Goal: Transaction & Acquisition: Purchase product/service

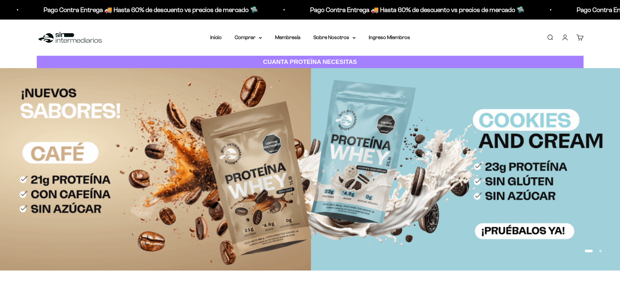
click at [566, 39] on link "Iniciar sesión" at bounding box center [565, 37] width 7 height 7
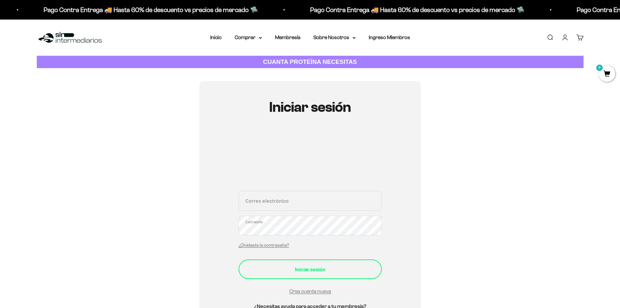
type input "[EMAIL_ADDRESS][DOMAIN_NAME]"
click at [311, 267] on button "Iniciar sesión" at bounding box center [310, 269] width 143 height 20
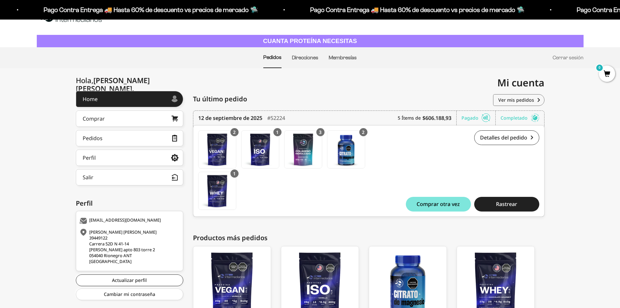
scroll to position [33, 0]
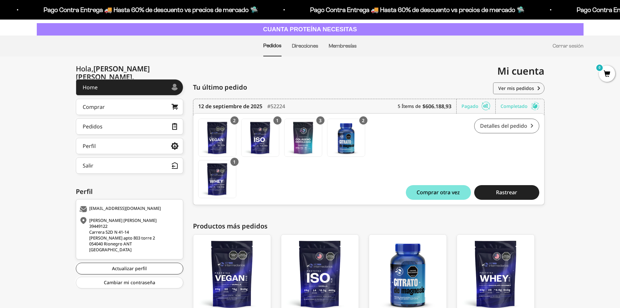
click at [508, 128] on link "Detalles del pedido" at bounding box center [506, 126] width 65 height 15
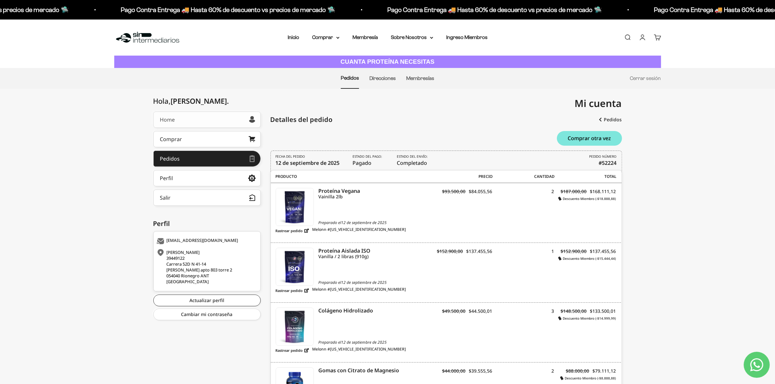
click at [201, 119] on link "Home" at bounding box center [206, 120] width 107 height 16
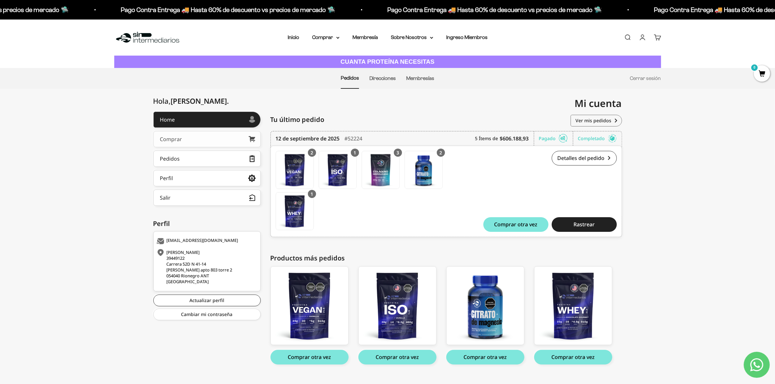
click at [186, 141] on link "Comprar" at bounding box center [206, 139] width 107 height 16
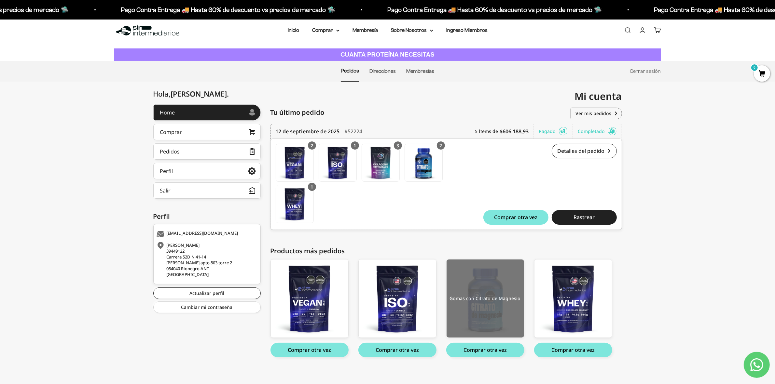
scroll to position [11, 0]
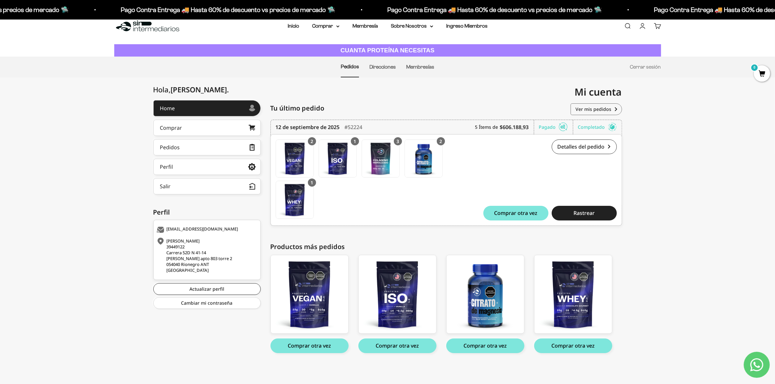
click at [76, 161] on div "Hola, LILIANA MARIA . Home Comprar Pedidos Perfil Información personal Direccio…" at bounding box center [387, 234] width 775 height 268
click at [177, 130] on div "Comprar" at bounding box center [171, 127] width 22 height 5
click at [384, 156] on img at bounding box center [380, 158] width 37 height 37
click at [590, 147] on link "Detalles del pedido" at bounding box center [584, 147] width 65 height 15
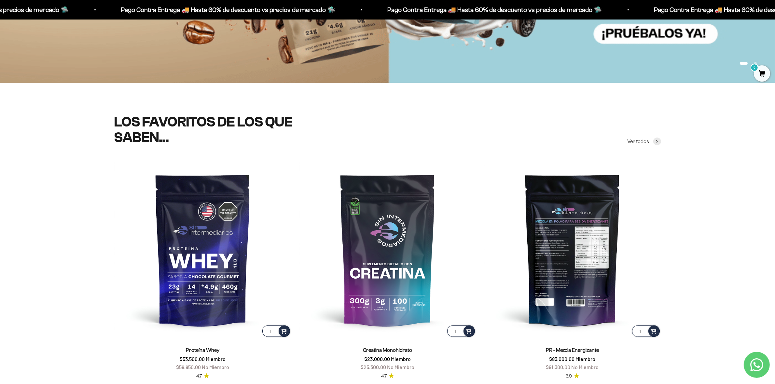
scroll to position [285, 0]
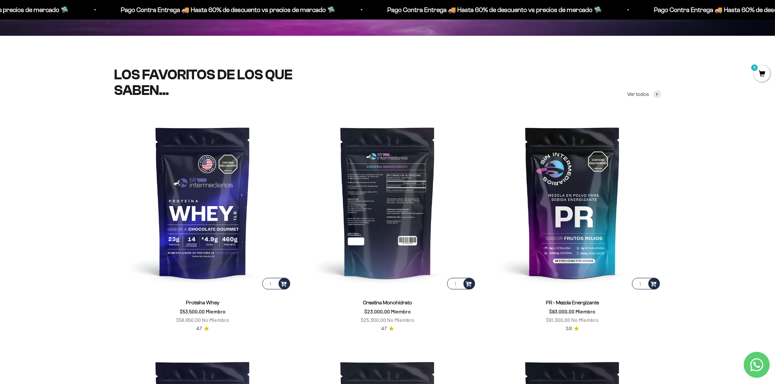
click at [386, 200] on img at bounding box center [387, 202] width 177 height 177
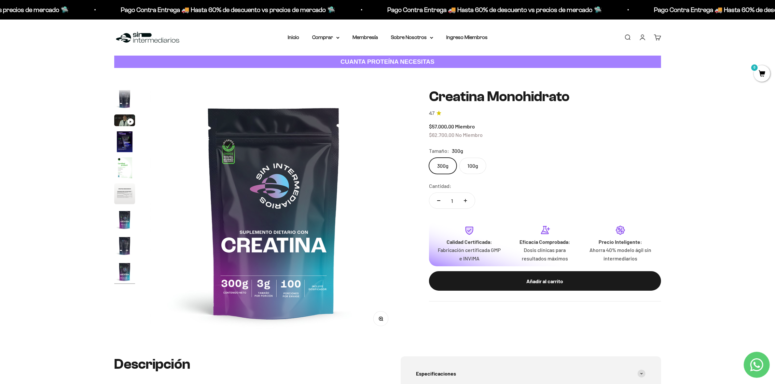
click at [473, 165] on label "100g" at bounding box center [472, 166] width 27 height 16
click at [429, 158] on input "100g" at bounding box center [429, 158] width 0 height 0
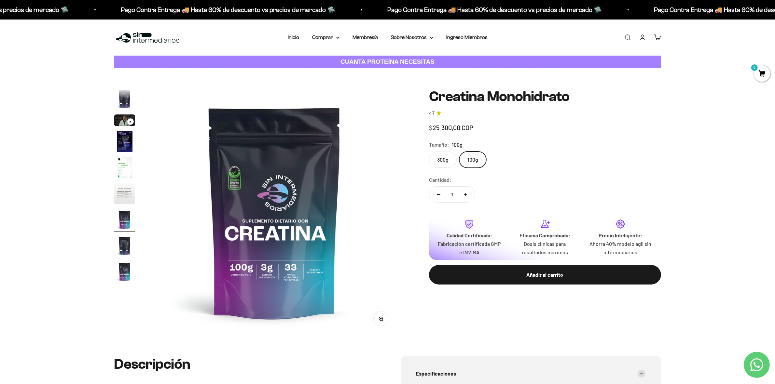
scroll to position [27, 0]
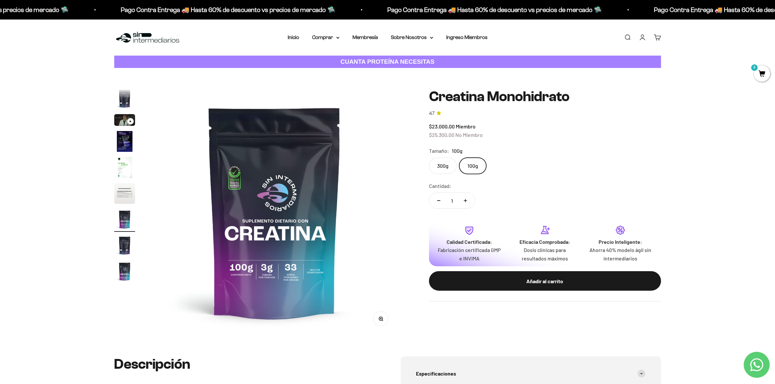
click at [439, 166] on label "300g" at bounding box center [443, 166] width 28 height 16
click at [429, 158] on input "300g" at bounding box center [429, 158] width 0 height 0
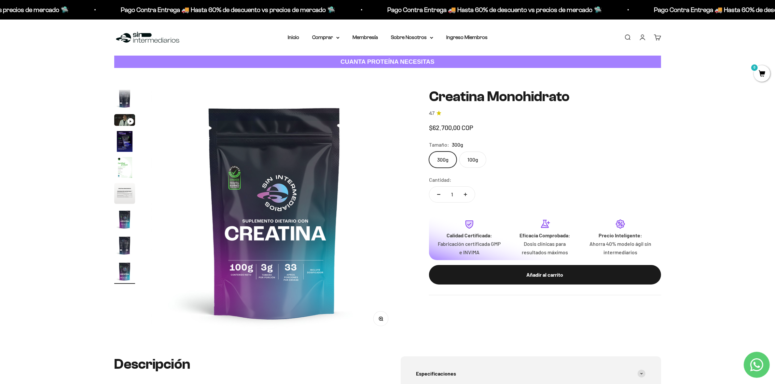
scroll to position [0, 2040]
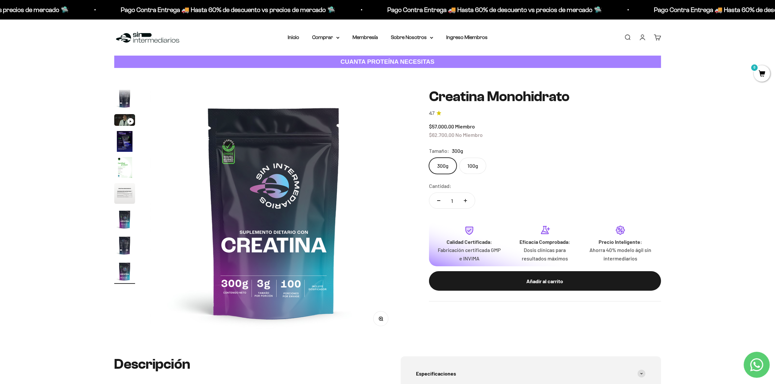
click at [465, 163] on label "100g" at bounding box center [472, 166] width 27 height 16
click at [429, 158] on input "100g" at bounding box center [429, 158] width 0 height 0
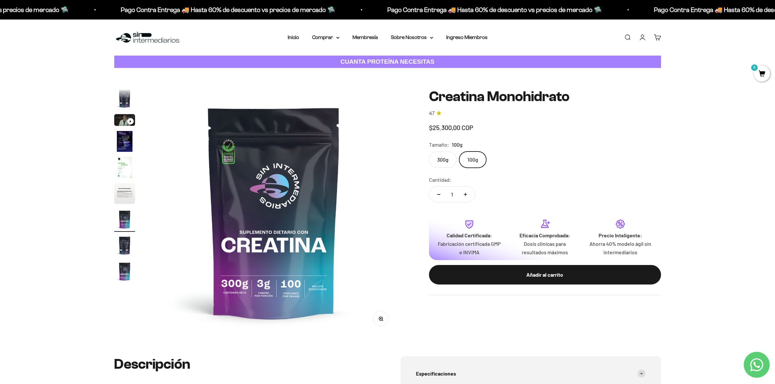
scroll to position [0, 1529]
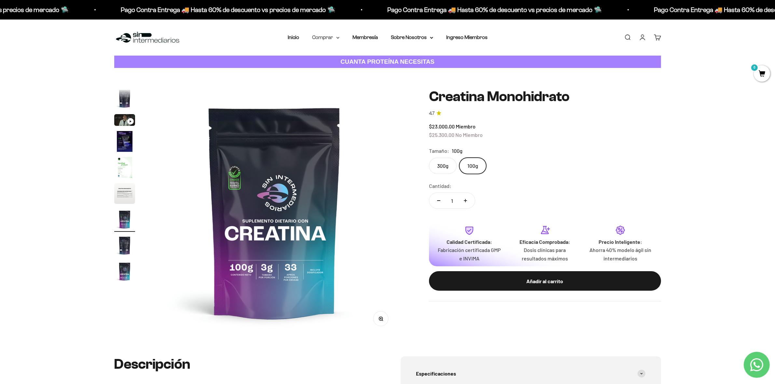
click at [322, 39] on summary "Comprar" at bounding box center [325, 37] width 27 height 8
click at [381, 194] on img at bounding box center [274, 212] width 247 height 247
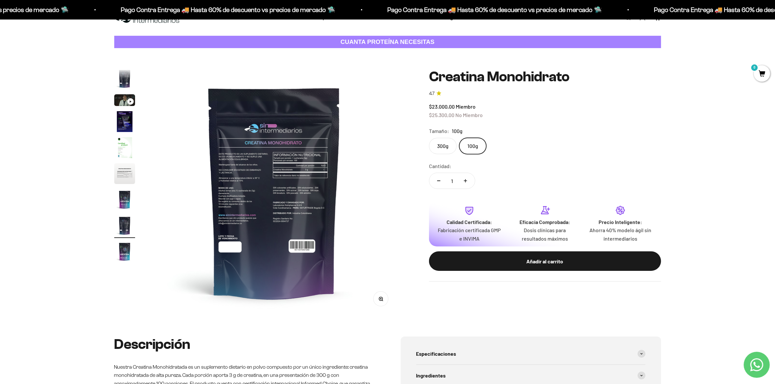
scroll to position [0, 0]
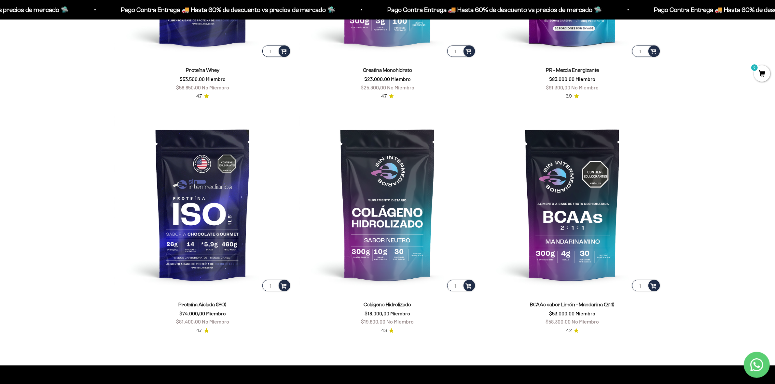
scroll to position [529, 0]
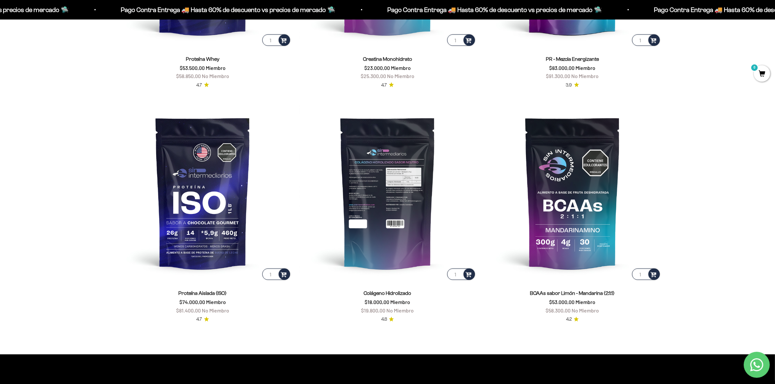
click at [370, 205] on img at bounding box center [387, 193] width 177 height 177
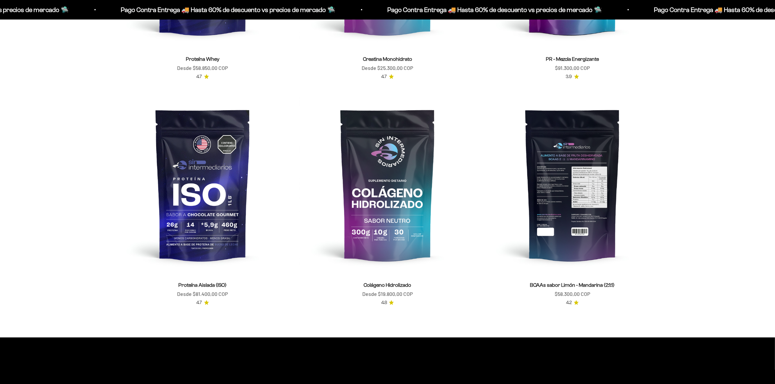
scroll to position [529, 0]
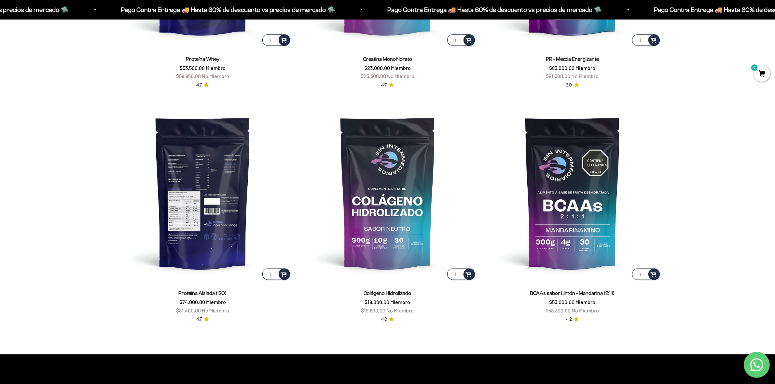
click at [219, 180] on img at bounding box center [202, 193] width 177 height 177
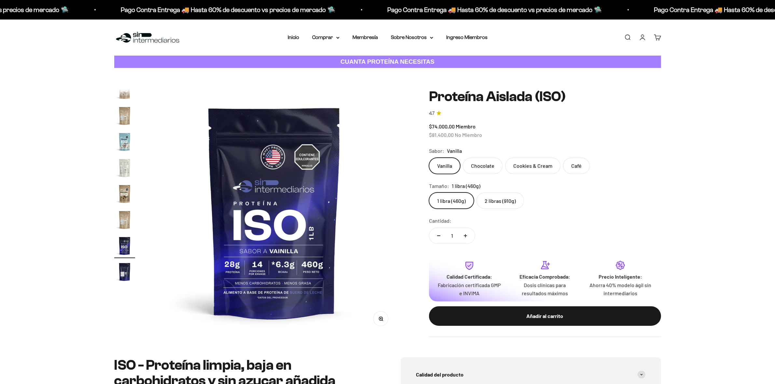
scroll to position [235, 0]
click at [510, 204] on label "2 libras (910g)" at bounding box center [501, 201] width 48 height 16
click at [429, 193] on input "2 libras (910g)" at bounding box center [429, 192] width 0 height 0
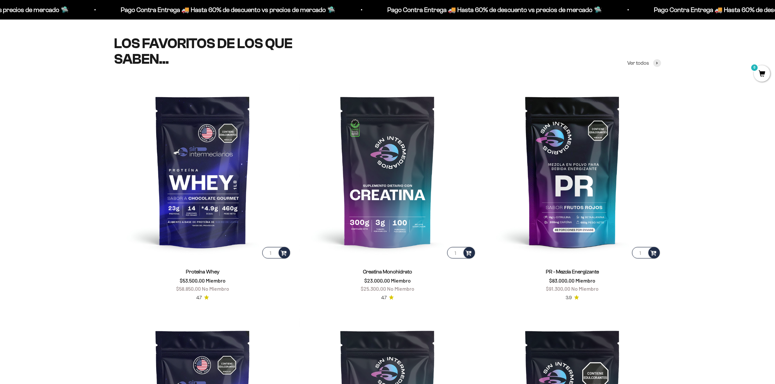
scroll to position [285, 0]
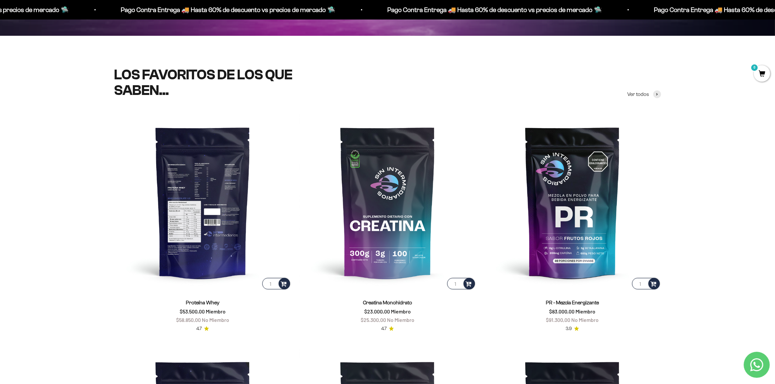
click at [213, 192] on img at bounding box center [202, 202] width 177 height 177
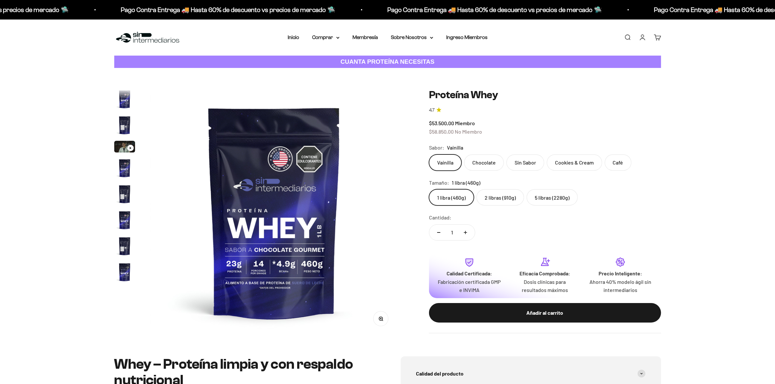
scroll to position [313, 0]
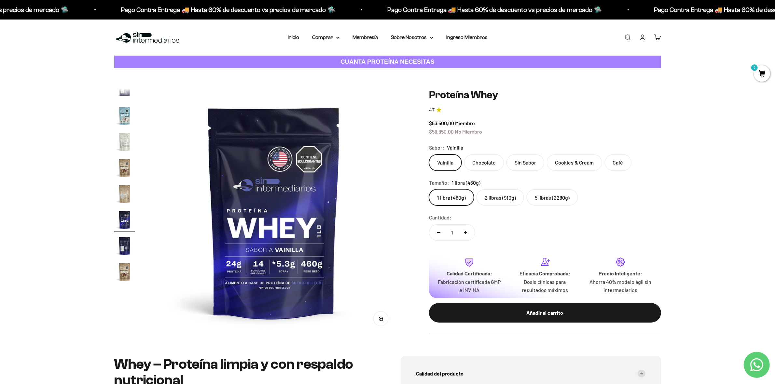
click at [559, 200] on label "5 libras (2280g)" at bounding box center [552, 197] width 51 height 16
click at [429, 189] on input "5 libras (2280g)" at bounding box center [429, 189] width 0 height 0
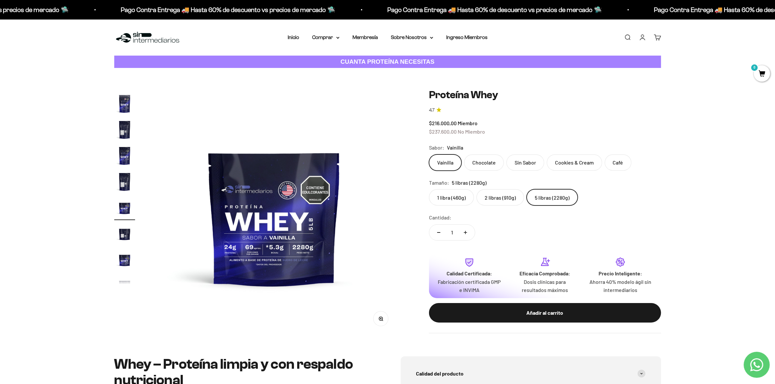
scroll to position [116, 0]
click at [490, 197] on label "2 libras (910g)" at bounding box center [501, 197] width 48 height 16
click at [429, 189] on input "2 libras (910g)" at bounding box center [429, 189] width 0 height 0
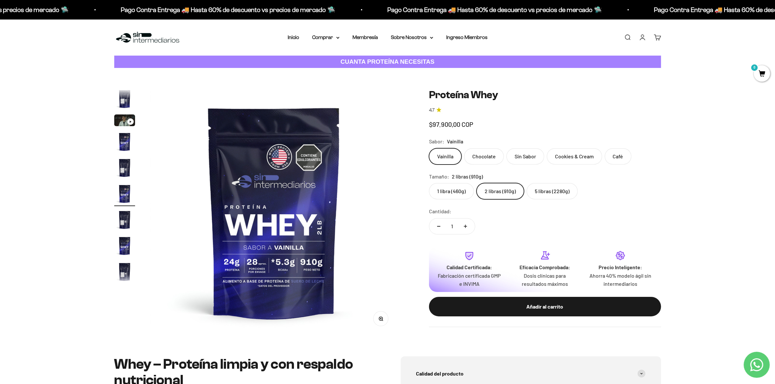
scroll to position [12, 0]
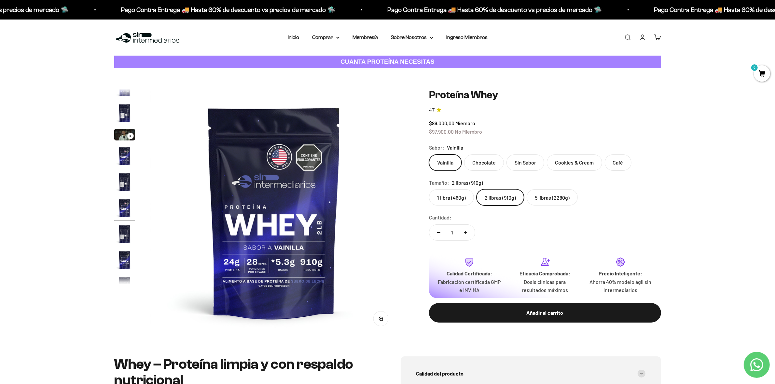
click at [443, 200] on label "1 libra (460g)" at bounding box center [451, 197] width 45 height 16
click at [429, 189] on input "1 libra (460g)" at bounding box center [429, 189] width 0 height 0
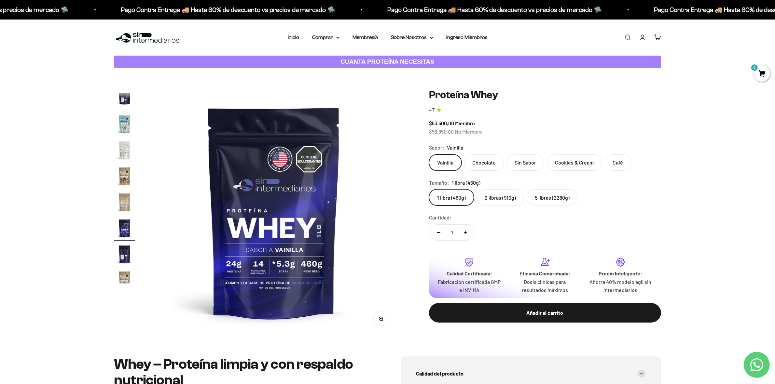
scroll to position [313, 0]
click at [546, 200] on label "5 libras (2280g)" at bounding box center [552, 197] width 51 height 16
click at [429, 189] on input "5 libras (2280g)" at bounding box center [429, 189] width 0 height 0
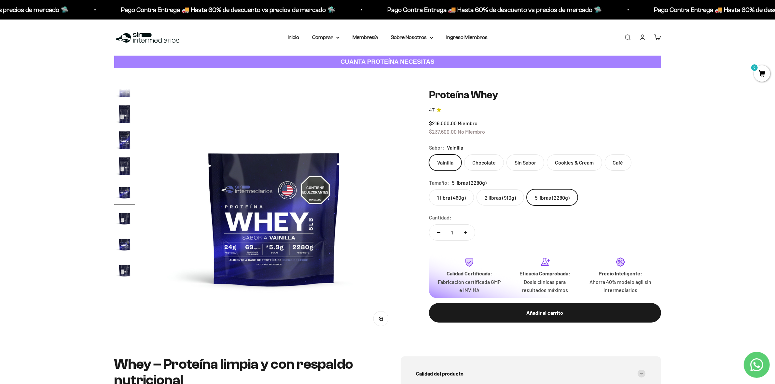
scroll to position [116, 0]
click at [509, 198] on label "2 libras (910g)" at bounding box center [501, 197] width 48 height 16
click at [429, 189] on input "2 libras (910g)" at bounding box center [429, 189] width 0 height 0
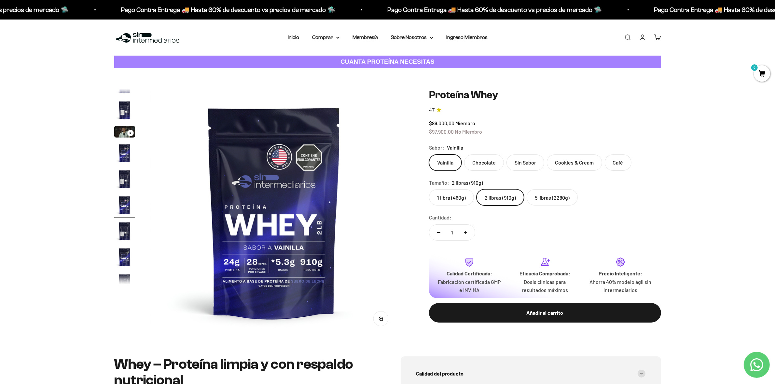
scroll to position [12, 0]
click at [454, 204] on label "1 libra (460g)" at bounding box center [451, 197] width 45 height 16
click at [429, 189] on input "1 libra (460g)" at bounding box center [429, 189] width 0 height 0
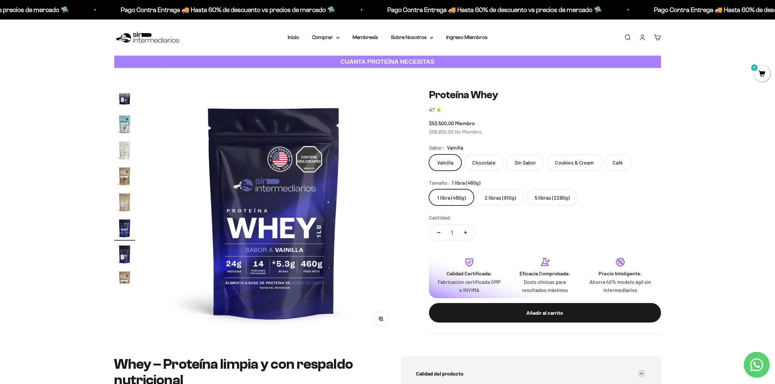
scroll to position [313, 0]
click at [489, 196] on label "2 libras (910g)" at bounding box center [501, 197] width 48 height 16
click at [429, 189] on input "2 libras (910g)" at bounding box center [429, 189] width 0 height 0
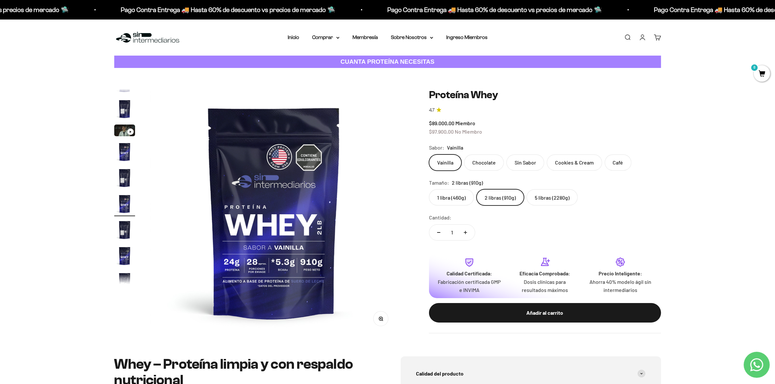
scroll to position [12, 0]
click at [549, 191] on label "5 libras (2280g)" at bounding box center [552, 197] width 51 height 16
click at [429, 189] on input "5 libras (2280g)" at bounding box center [429, 189] width 0 height 0
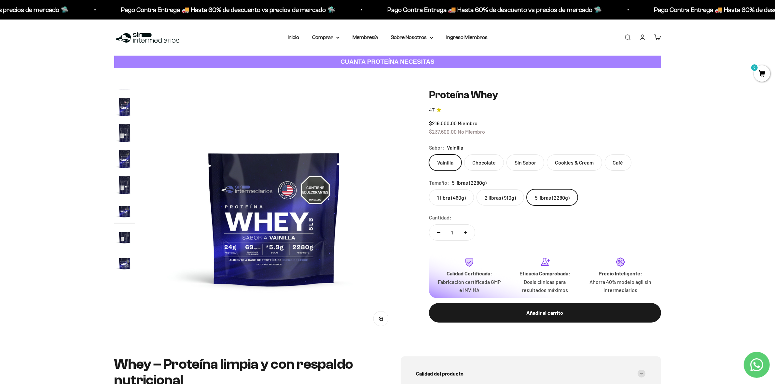
scroll to position [116, 0]
click at [545, 199] on label "5 libras (2280g)" at bounding box center [552, 197] width 51 height 16
click at [429, 189] on input "5 libras (2280g)" at bounding box center [429, 189] width 0 height 0
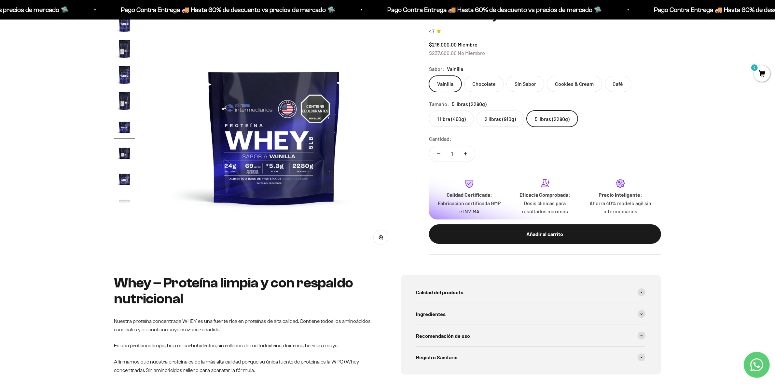
scroll to position [0, 0]
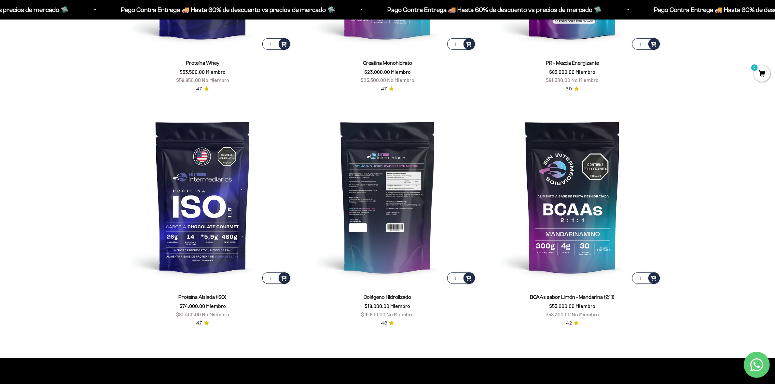
scroll to position [529, 0]
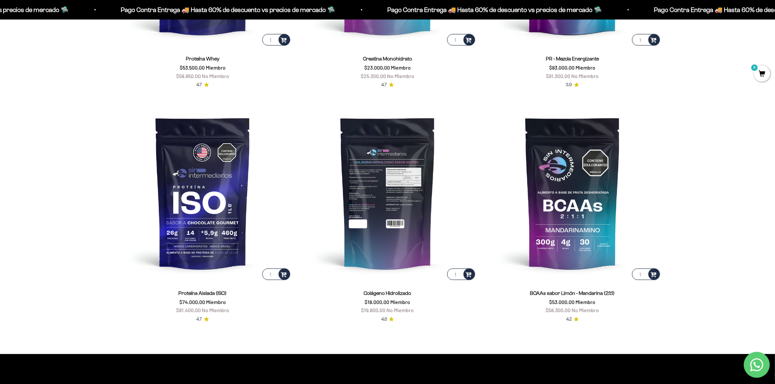
click at [379, 207] on img at bounding box center [387, 193] width 177 height 177
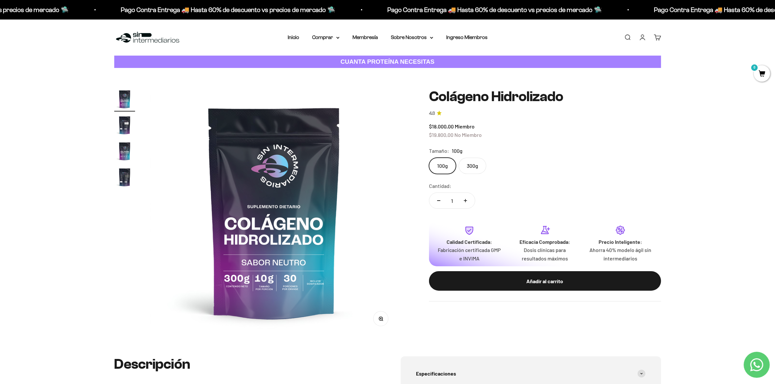
click at [479, 169] on label "300g" at bounding box center [473, 166] width 28 height 16
click at [429, 158] on input "300g" at bounding box center [429, 158] width 0 height 0
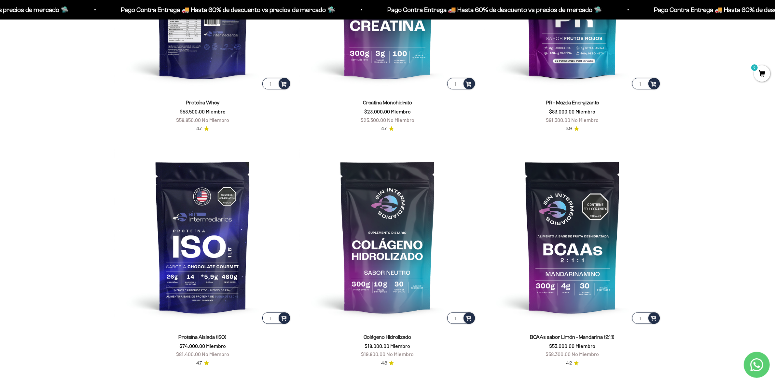
scroll to position [488, 0]
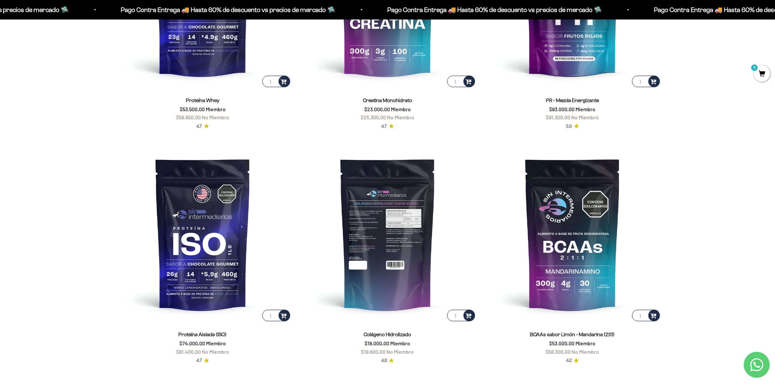
click at [396, 280] on img at bounding box center [387, 234] width 177 height 177
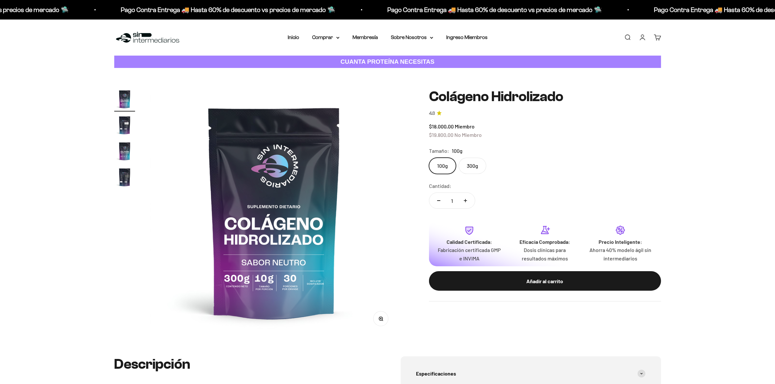
click at [474, 162] on label "300g" at bounding box center [473, 166] width 28 height 16
click at [429, 158] on input "300g" at bounding box center [429, 158] width 0 height 0
radio input "true"
drag, startPoint x: 465, startPoint y: 169, endPoint x: 481, endPoint y: 170, distance: 16.3
click at [465, 169] on label "300g" at bounding box center [473, 166] width 28 height 16
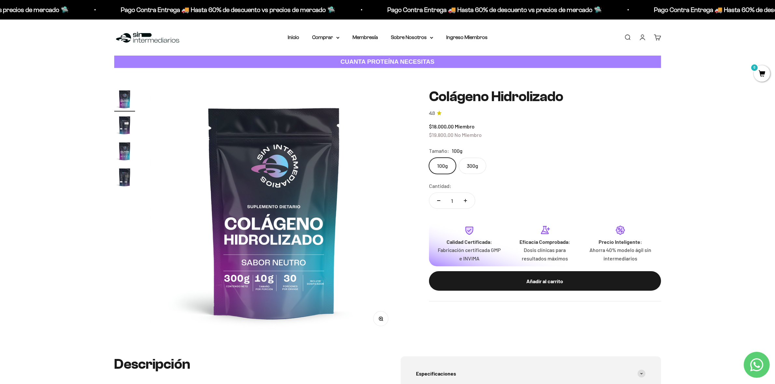
click at [429, 158] on input "300g" at bounding box center [429, 158] width 0 height 0
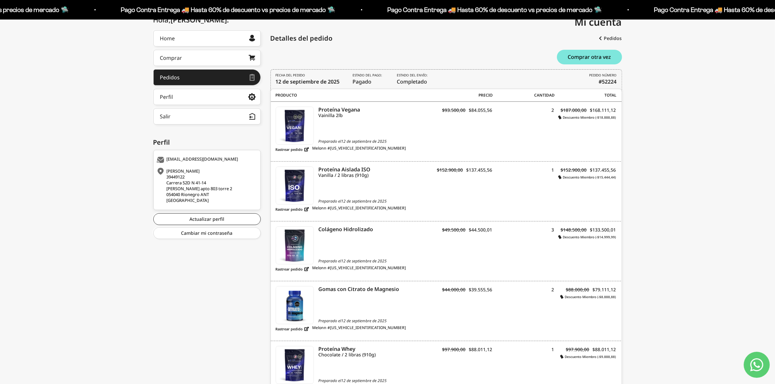
scroll to position [41, 0]
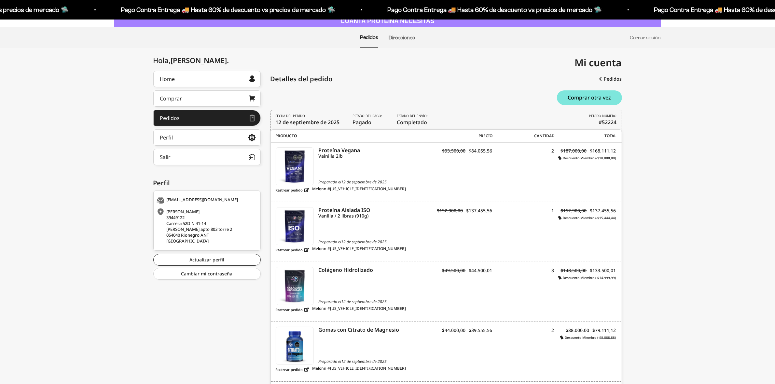
scroll to position [41, 0]
click at [202, 99] on link "Comprar" at bounding box center [206, 99] width 107 height 16
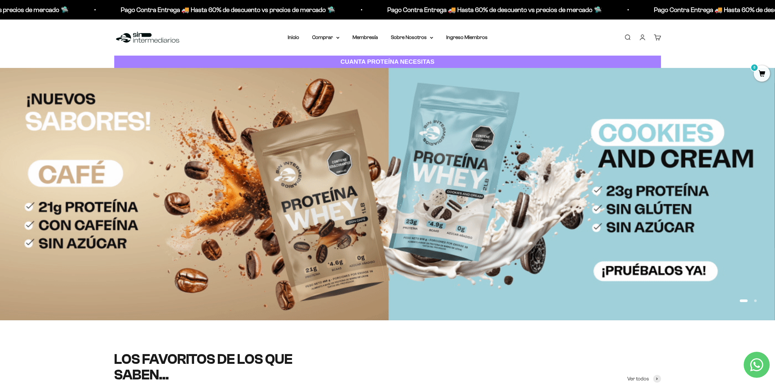
click at [627, 37] on link "Buscar" at bounding box center [627, 37] width 7 height 7
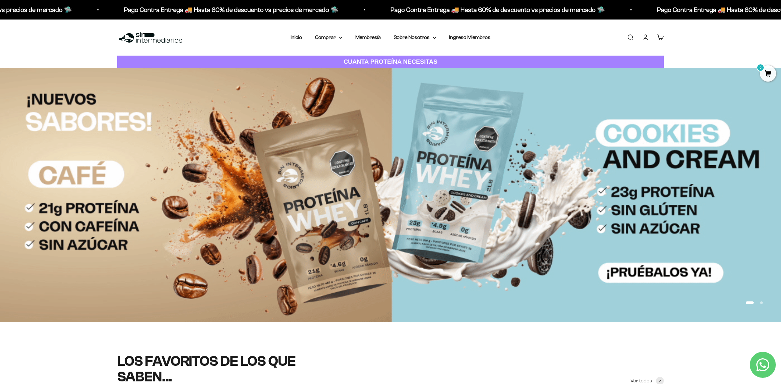
type input "proteina"
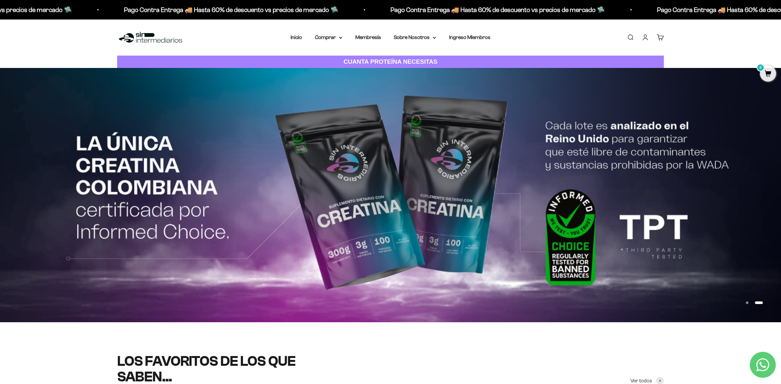
click at [0, 0] on img at bounding box center [0, 0] width 0 height 0
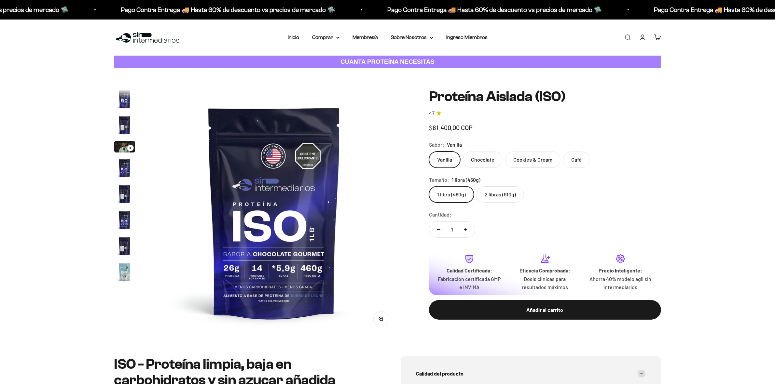
scroll to position [235, 0]
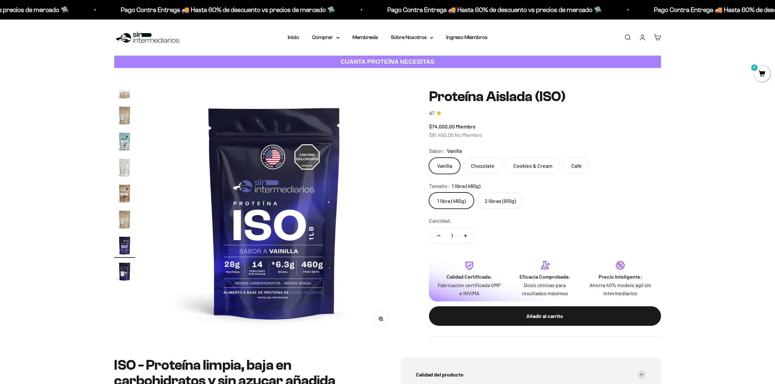
click at [486, 204] on label "2 libras (910g)" at bounding box center [501, 201] width 48 height 16
click at [429, 193] on input "2 libras (910g)" at bounding box center [429, 192] width 0 height 0
